Goal: Contribute content: Contribute content

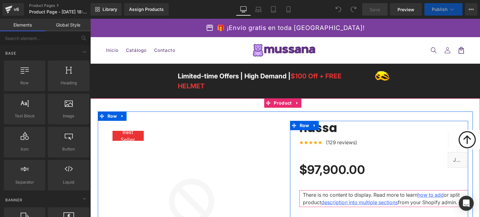
click at [321, 128] on span "(P) Title" at bounding box center [316, 128] width 16 height 7
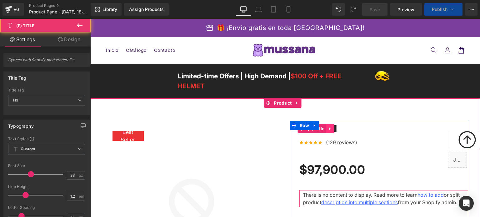
click at [329, 128] on icon at bounding box center [329, 128] width 1 height 3
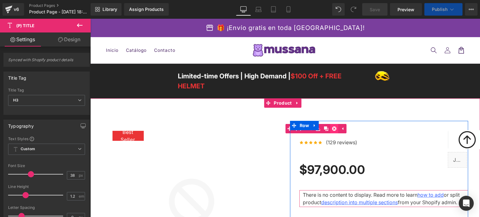
click at [333, 128] on icon at bounding box center [334, 128] width 4 height 4
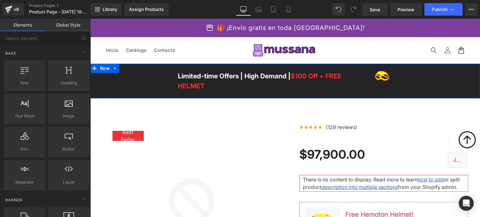
click at [149, 81] on div "Limited-time Offers | High Demand | $100 Off + FREE HELMET Text Block Image Row…" at bounding box center [284, 81] width 389 height 25
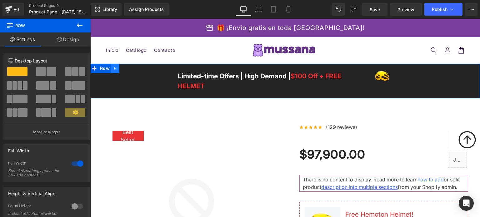
click at [115, 70] on link at bounding box center [115, 68] width 8 height 9
click at [127, 71] on link at bounding box center [131, 68] width 8 height 9
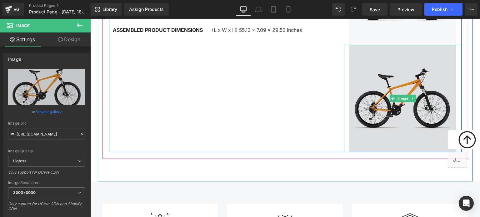
scroll to position [562, 0]
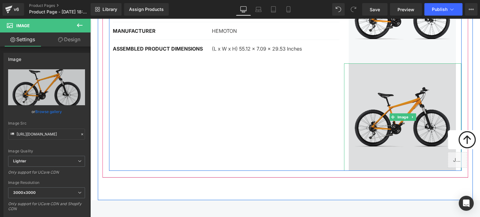
click at [378, 75] on img at bounding box center [402, 116] width 117 height 107
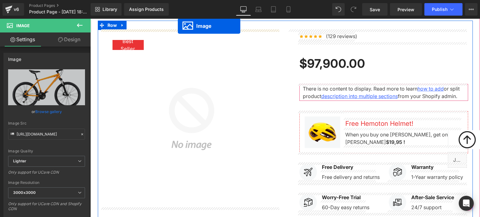
scroll to position [0, 0]
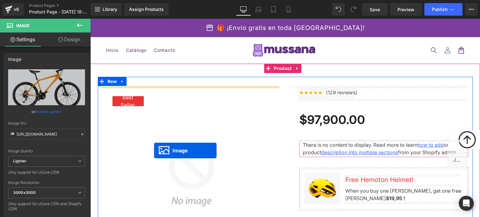
drag, startPoint x: 391, startPoint y: 115, endPoint x: 154, endPoint y: 151, distance: 240.0
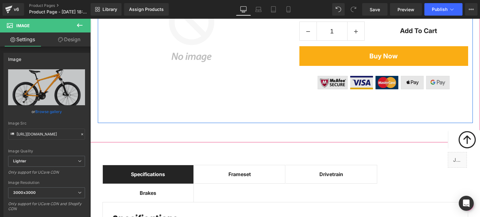
scroll to position [219, 0]
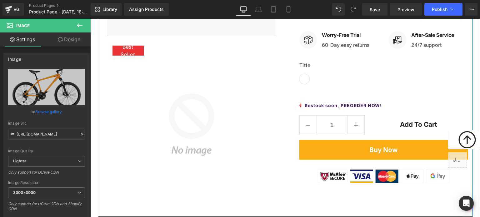
click at [212, 107] on img at bounding box center [191, 125] width 178 height 178
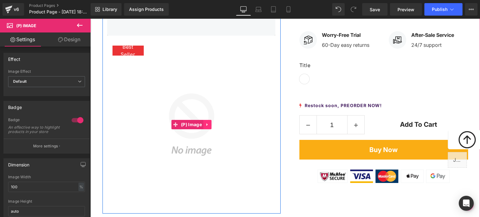
click at [205, 126] on icon at bounding box center [207, 124] width 4 height 5
click at [210, 125] on icon at bounding box center [211, 124] width 4 height 5
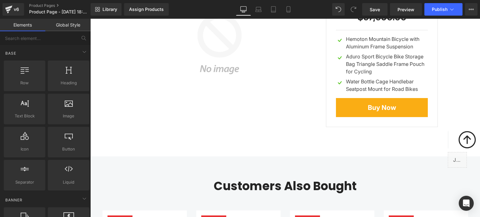
scroll to position [2092, 0]
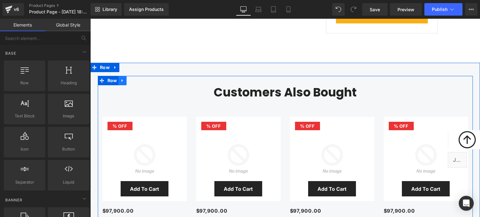
click at [120, 78] on icon at bounding box center [122, 80] width 4 height 5
click at [136, 78] on icon at bounding box center [138, 80] width 4 height 5
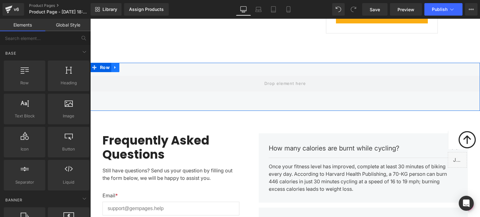
click at [114, 65] on icon at bounding box center [115, 67] width 4 height 5
click at [129, 65] on icon at bounding box center [131, 67] width 4 height 5
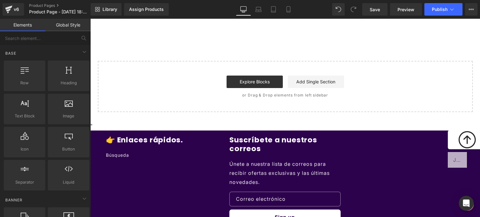
scroll to position [2533, 0]
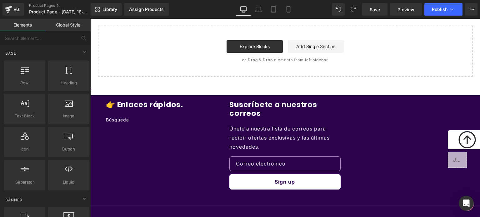
click at [98, 100] on div "👉 Enlaces rápidos. [GEOGRAPHIC_DATA] Suscríbete a nuestros correos Únete a nues…" at bounding box center [284, 152] width 389 height 105
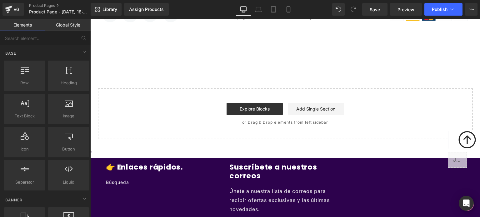
click at [169, 89] on div "Start building your page Explore Blocks Add Single Section or Drag & Drop eleme…" at bounding box center [284, 114] width 373 height 50
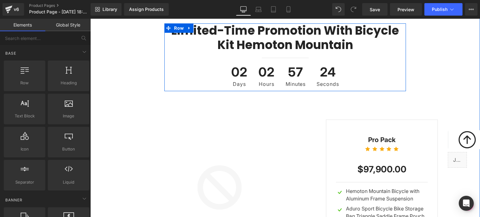
scroll to position [1815, 0]
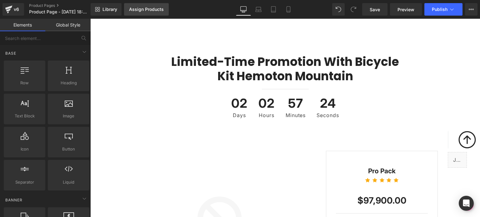
click at [145, 11] on div "Assign Products" at bounding box center [146, 9] width 35 height 5
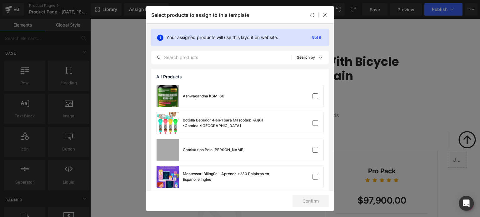
scroll to position [62, 0]
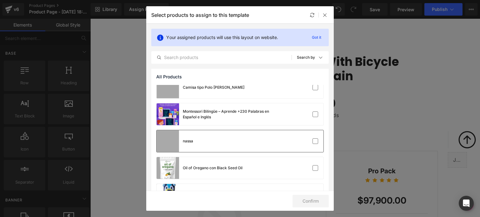
click at [210, 131] on div "nassa" at bounding box center [239, 141] width 167 height 22
click at [310, 198] on button "Confirm" at bounding box center [310, 201] width 36 height 12
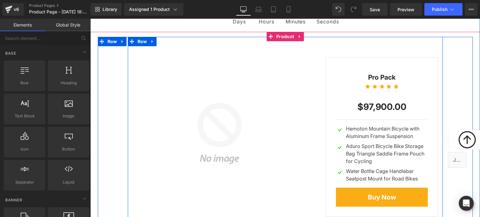
scroll to position [1815, 0]
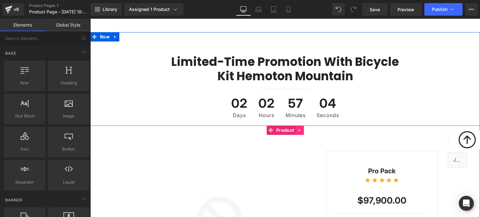
click at [297, 128] on icon at bounding box center [299, 130] width 4 height 5
click at [301, 128] on icon at bounding box center [303, 130] width 4 height 5
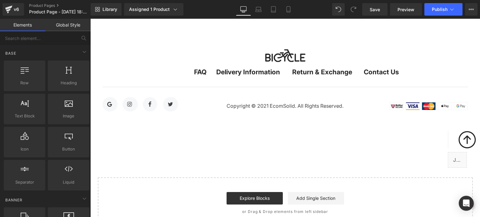
scroll to position [2342, 0]
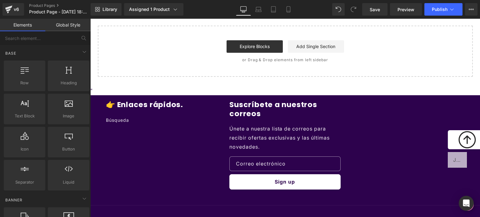
click at [392, 125] on div "👉 Enlaces rápidos. [GEOGRAPHIC_DATA] Suscríbete a nuestros correos Únete a nues…" at bounding box center [285, 144] width 371 height 89
click at [407, 9] on span "Preview" at bounding box center [405, 9] width 17 height 7
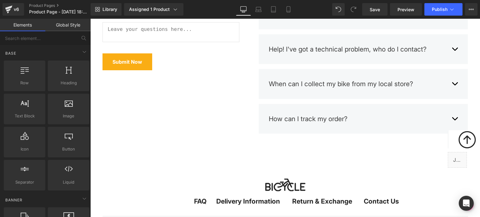
scroll to position [2029, 0]
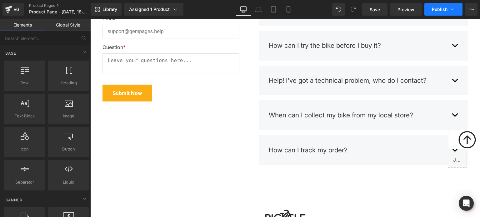
click at [434, 9] on span "Publish" at bounding box center [440, 9] width 16 height 5
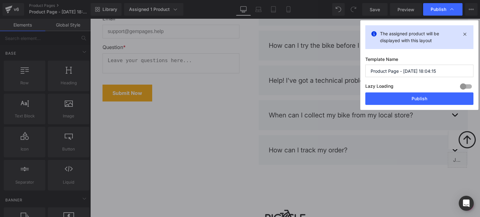
drag, startPoint x: 444, startPoint y: 69, endPoint x: 262, endPoint y: 95, distance: 183.8
click at [262, 95] on div "Publish The assigned product will be displayed with this layout Template Name P…" at bounding box center [240, 108] width 480 height 217
type input "semana 14 al"
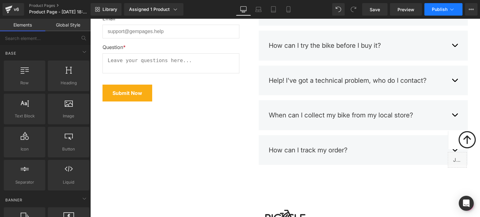
click at [432, 13] on button "Publish" at bounding box center [443, 9] width 38 height 12
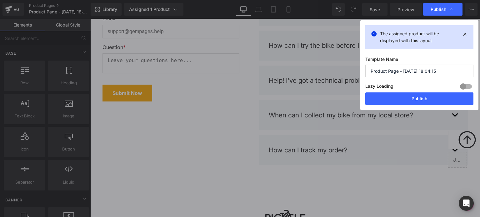
drag, startPoint x: 438, startPoint y: 74, endPoint x: 330, endPoint y: 76, distance: 108.1
click at [330, 76] on div "Publish The assigned product will be displayed with this layout Template Name P…" at bounding box center [240, 108] width 480 height 217
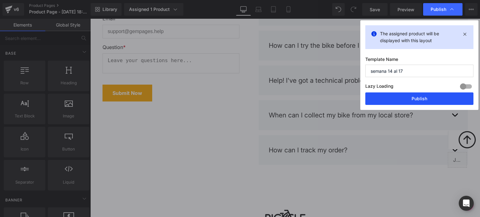
type input "semana 14 al 17"
click at [427, 98] on button "Publish" at bounding box center [419, 98] width 108 height 12
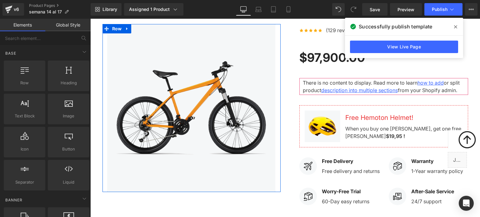
scroll to position [0, 0]
